Goal: Find specific page/section: Find specific page/section

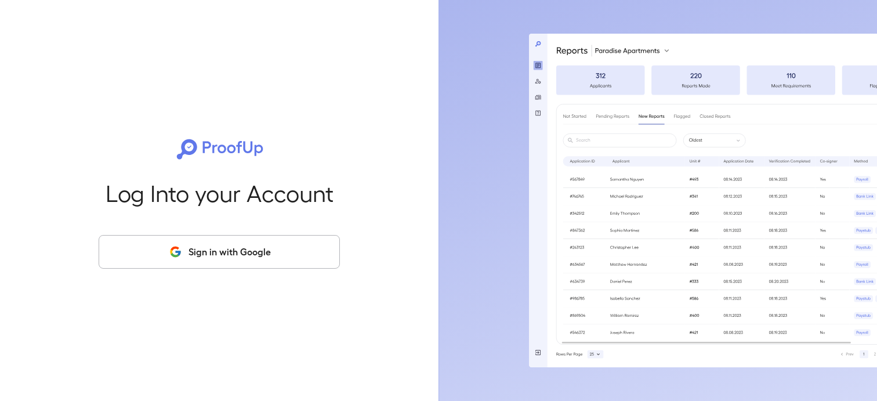
click at [227, 246] on button "Sign in with Google" at bounding box center [219, 252] width 241 height 34
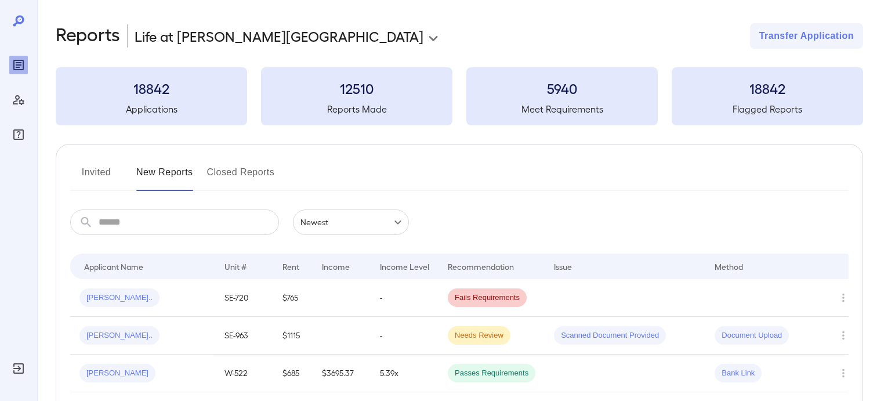
click at [169, 223] on input "text" at bounding box center [189, 222] width 180 height 26
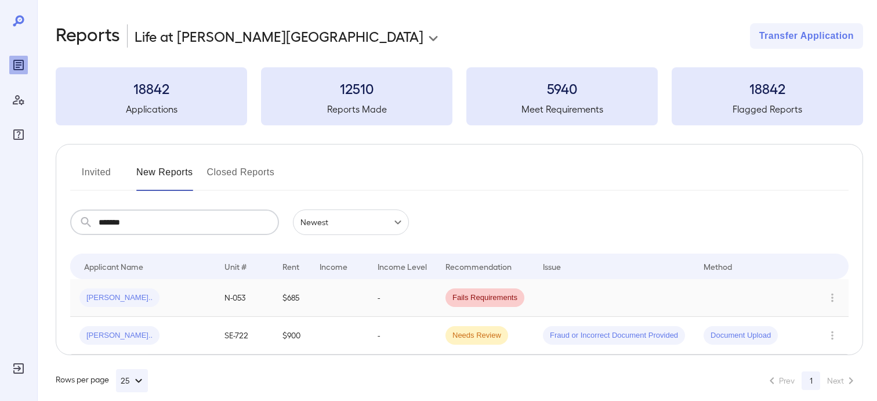
type input "*******"
click at [104, 295] on span "Fletcher E..." at bounding box center [119, 297] width 80 height 11
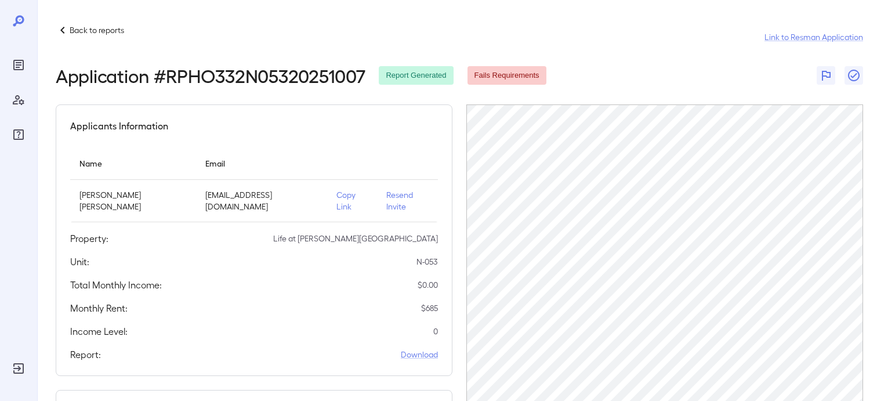
click at [76, 31] on p "Back to reports" at bounding box center [97, 30] width 55 height 12
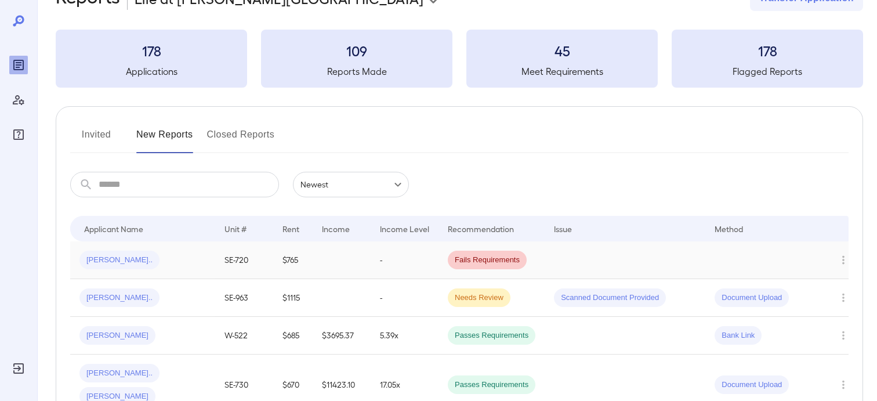
scroll to position [43, 0]
